Goal: Navigation & Orientation: Find specific page/section

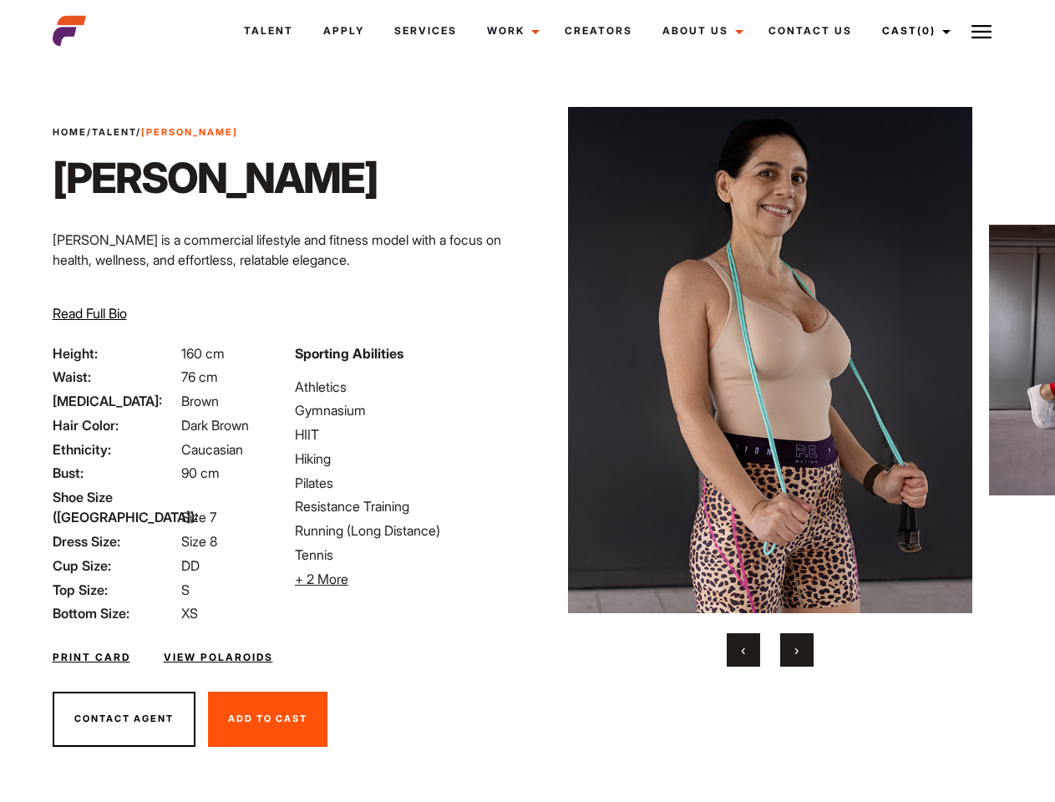
click at [911, 31] on link "Cast (0)" at bounding box center [914, 30] width 94 height 45
click at [981, 31] on img at bounding box center [981, 32] width 20 height 20
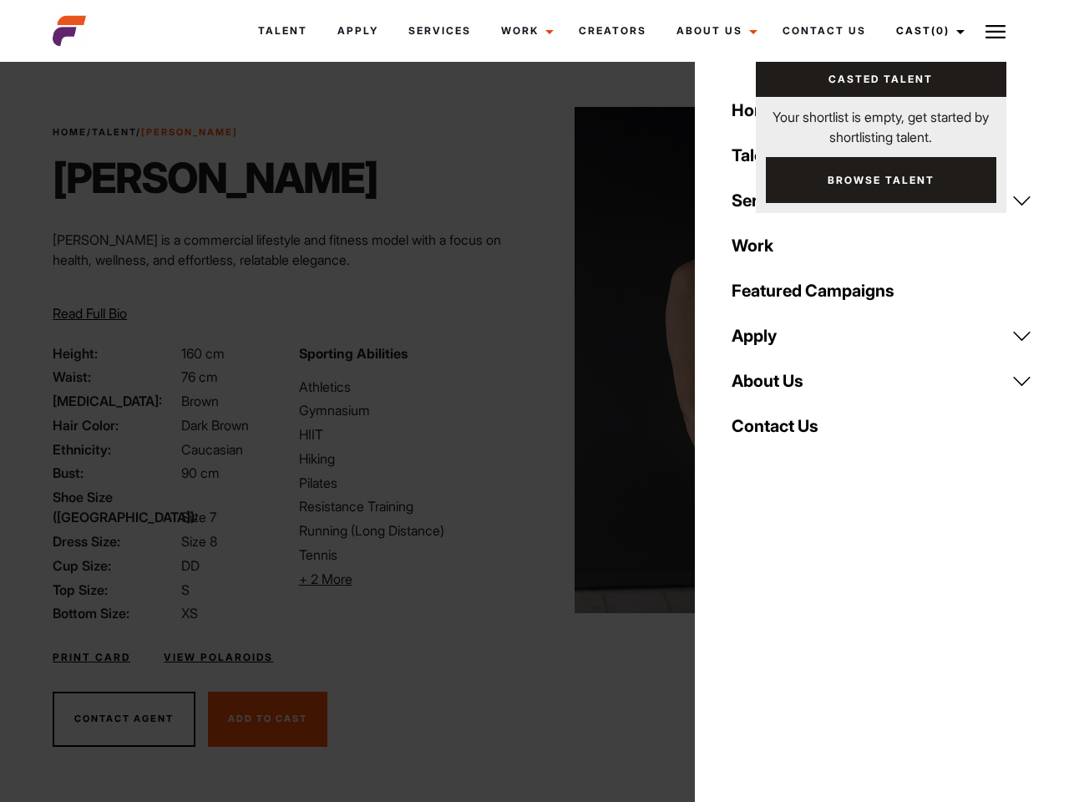
click at [406, 579] on li "+ 2 More Hide More" at bounding box center [411, 579] width 225 height 20
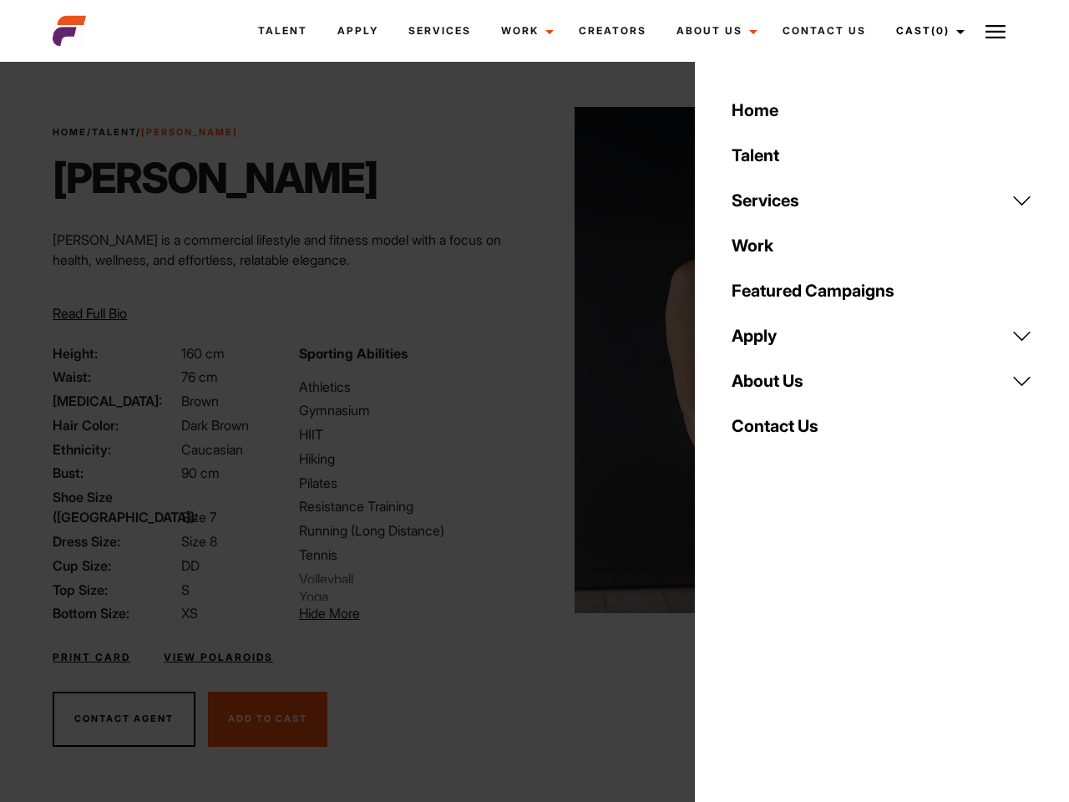
click at [769, 387] on link "About Us" at bounding box center [881, 380] width 321 height 45
click at [527, 360] on div "Sporting Abilities Athletics Gymnasium HIIT Hiking Pilates Resistance Training …" at bounding box center [411, 483] width 245 height 281
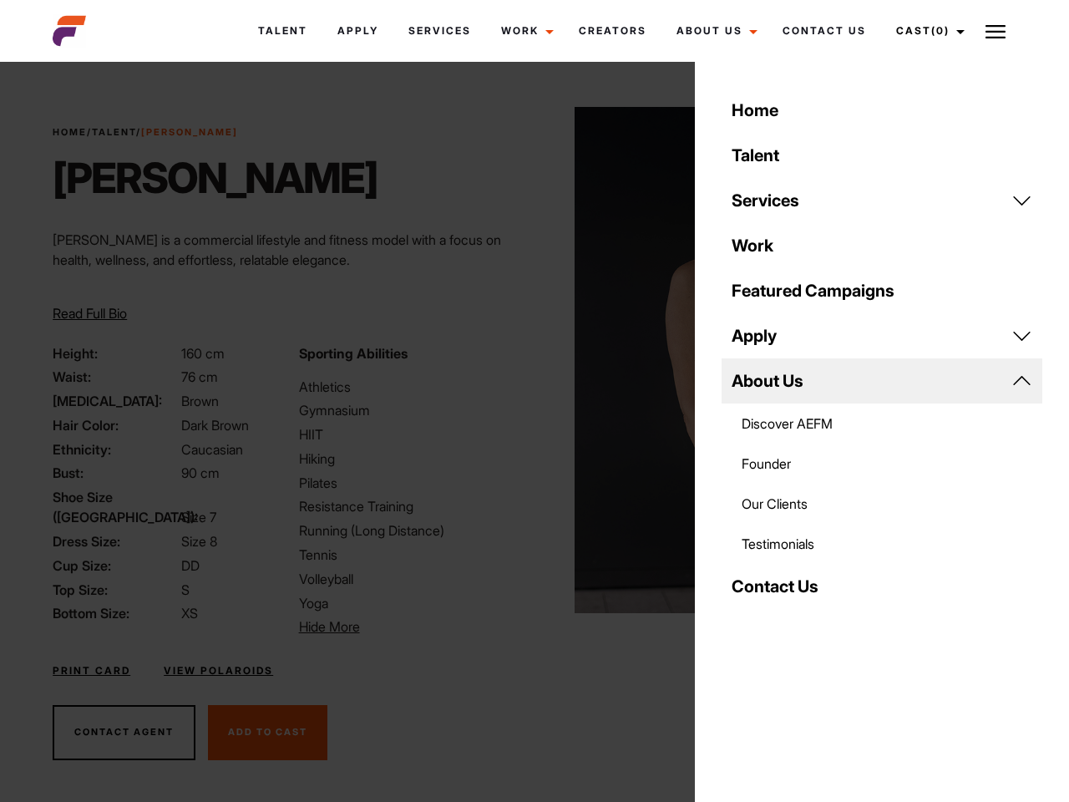
click at [743, 650] on div "Home Talent Services Talent Casting Photography Videography Creative Hair and M…" at bounding box center [882, 401] width 374 height 802
click at [797, 650] on div "Home Talent Services Talent Casting Photography Videography Creative Hair and M…" at bounding box center [882, 401] width 374 height 802
